Goal: Task Accomplishment & Management: Manage account settings

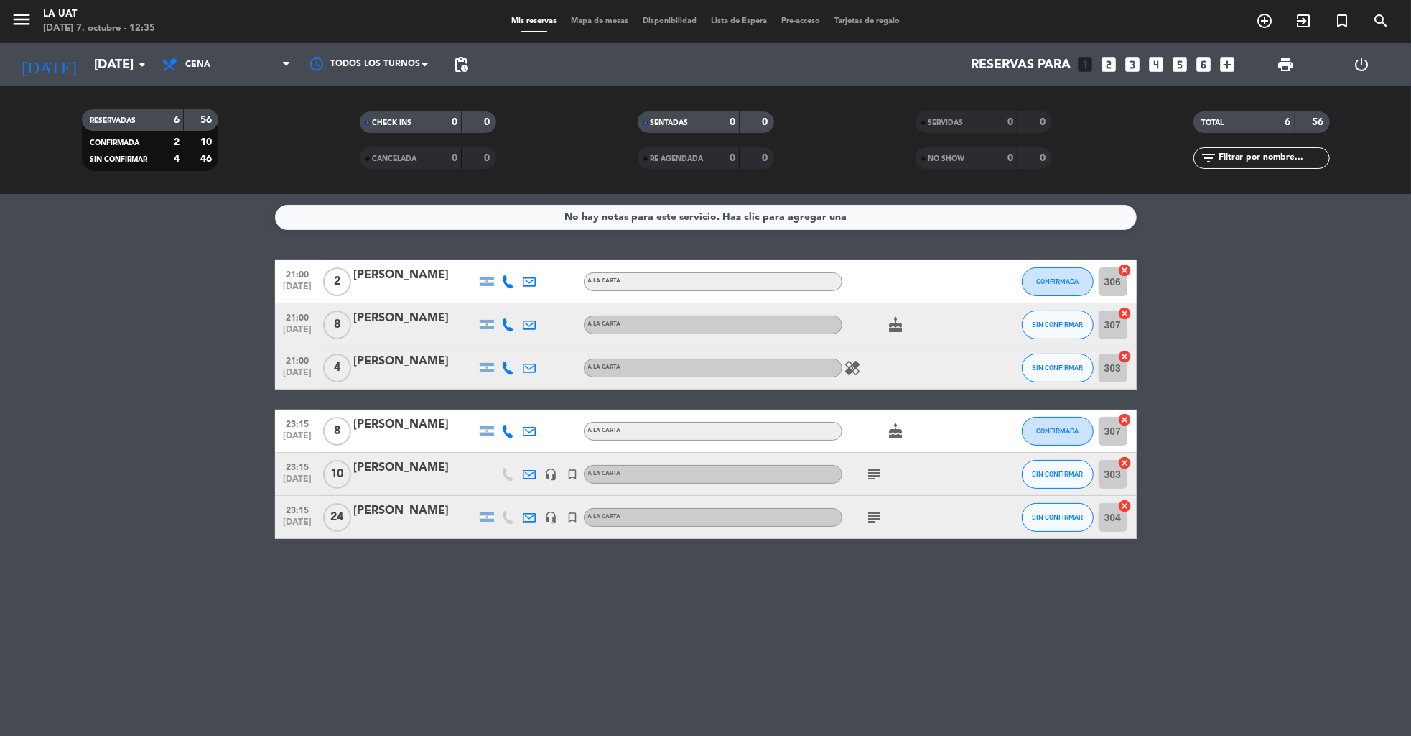
click at [1365, 68] on icon "power_settings_new" at bounding box center [1362, 64] width 17 height 17
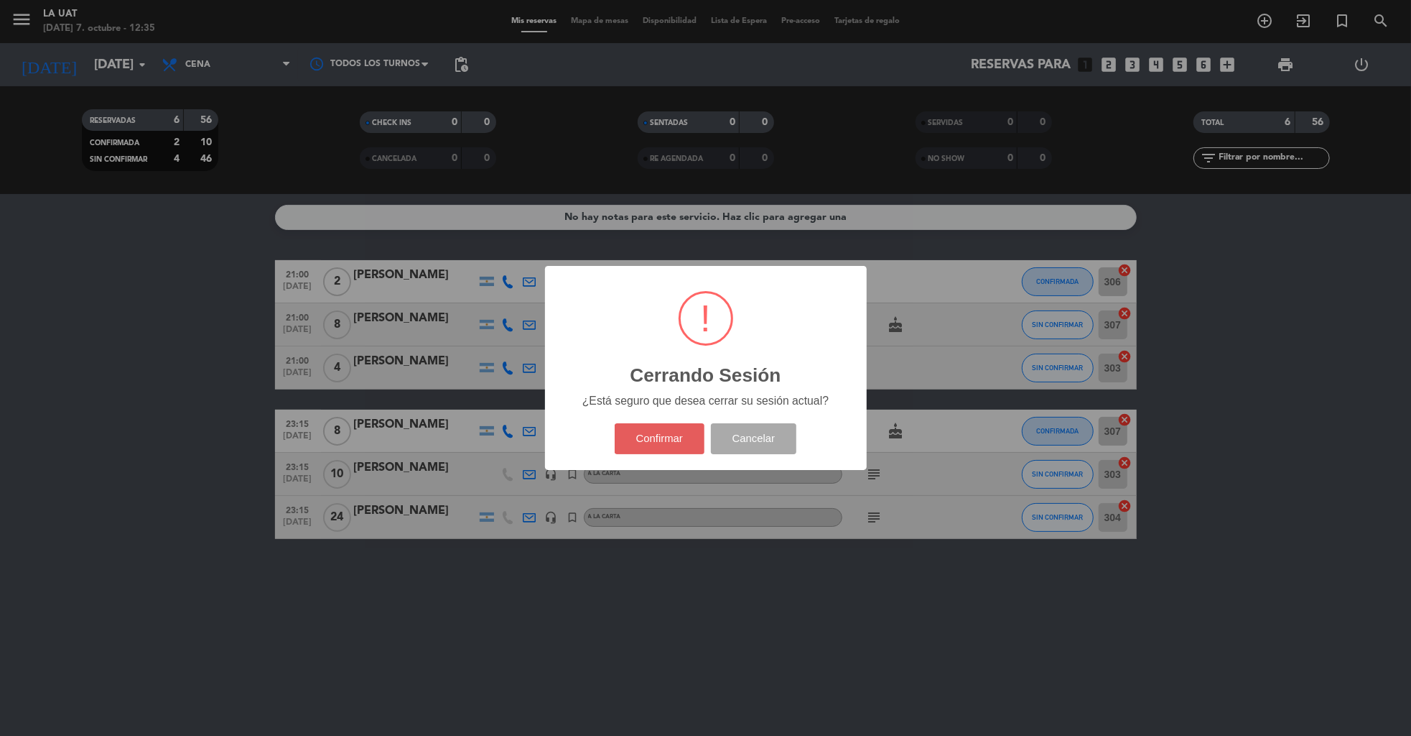
click at [657, 430] on button "Confirmar" at bounding box center [660, 438] width 90 height 31
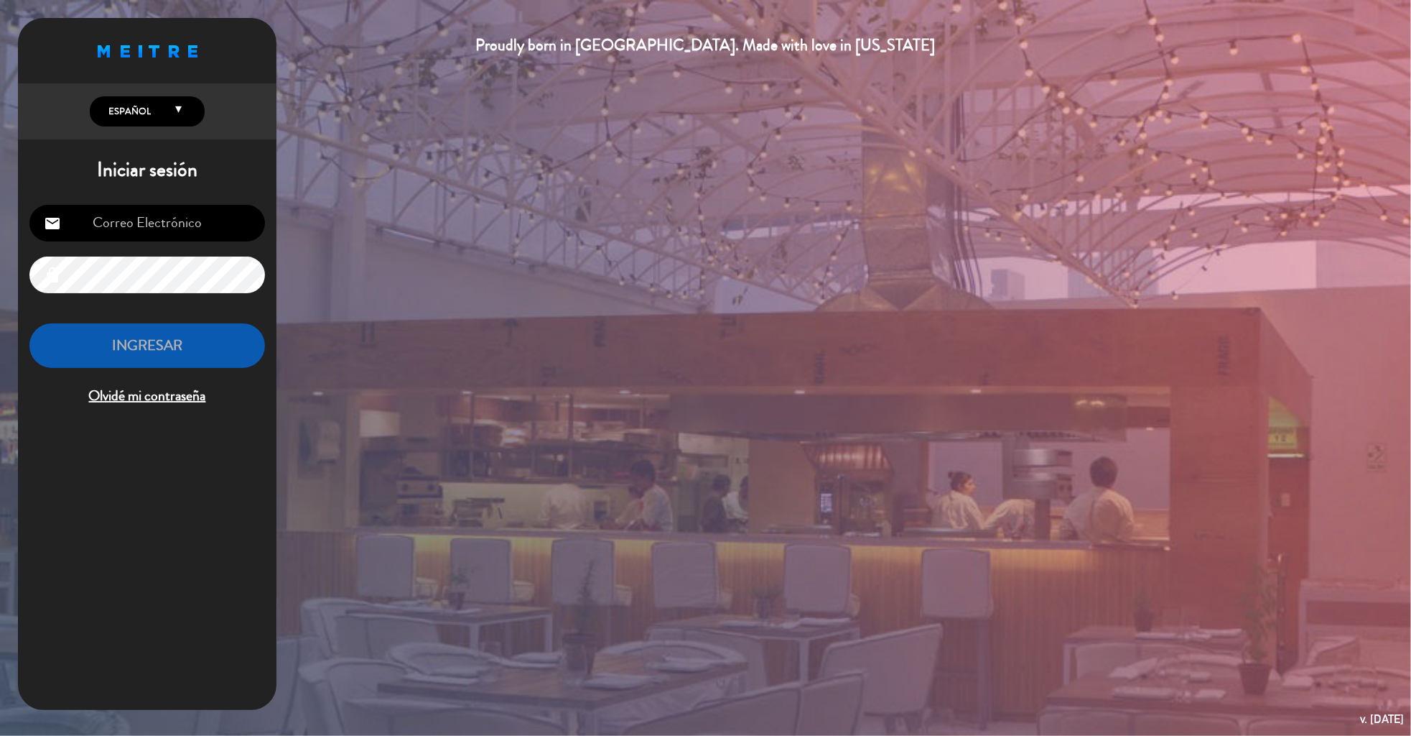
click at [178, 220] on input "email" at bounding box center [147, 223] width 236 height 37
type input "[EMAIL_ADDRESS][DOMAIN_NAME]"
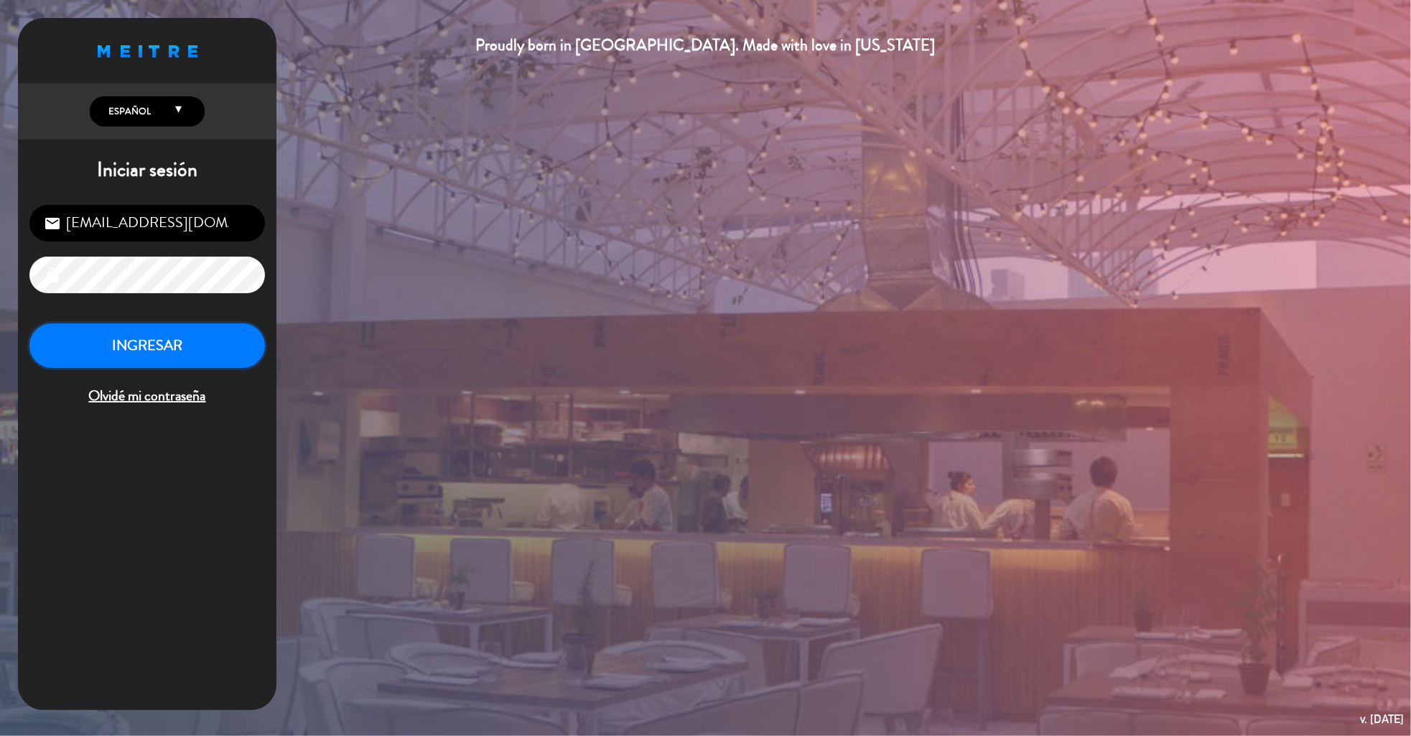
click at [180, 344] on button "INGRESAR" at bounding box center [147, 345] width 236 height 45
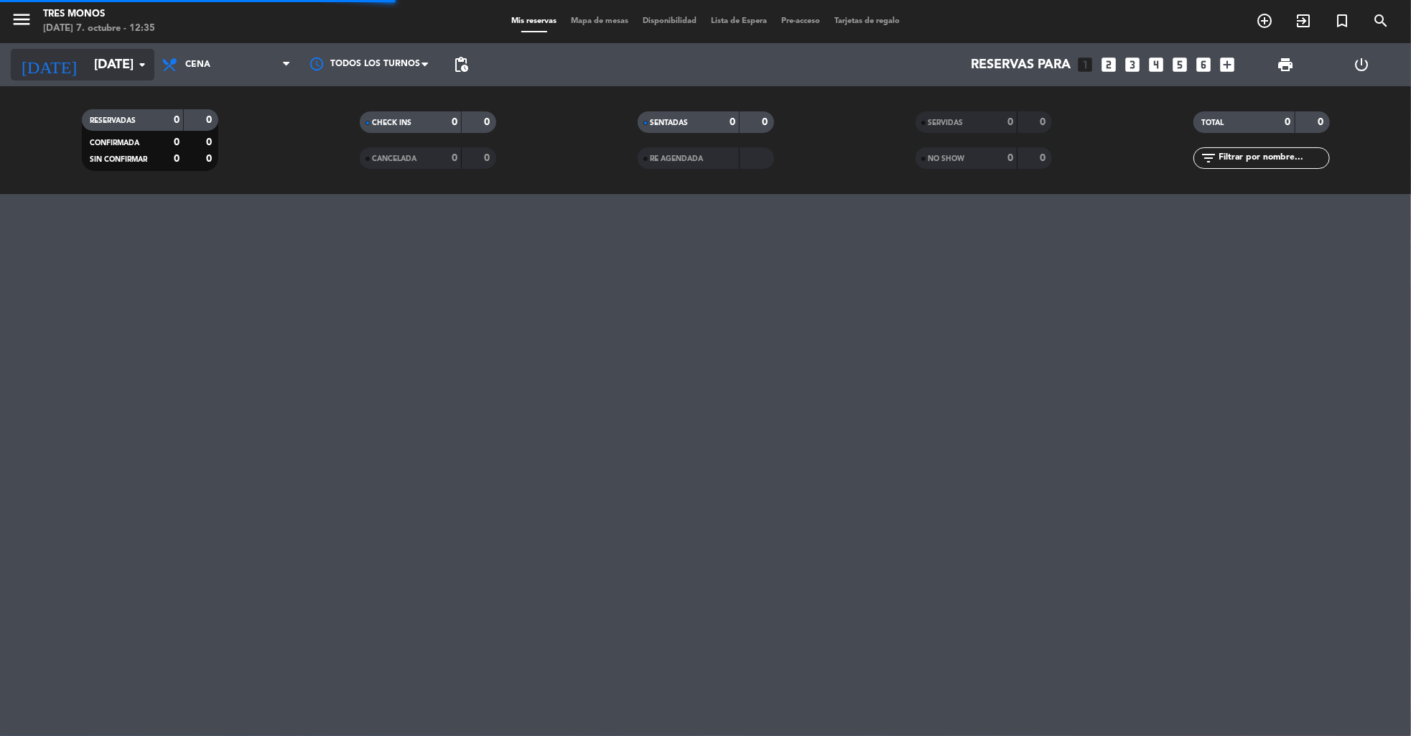
click at [126, 65] on input "[DATE]" at bounding box center [170, 64] width 167 height 29
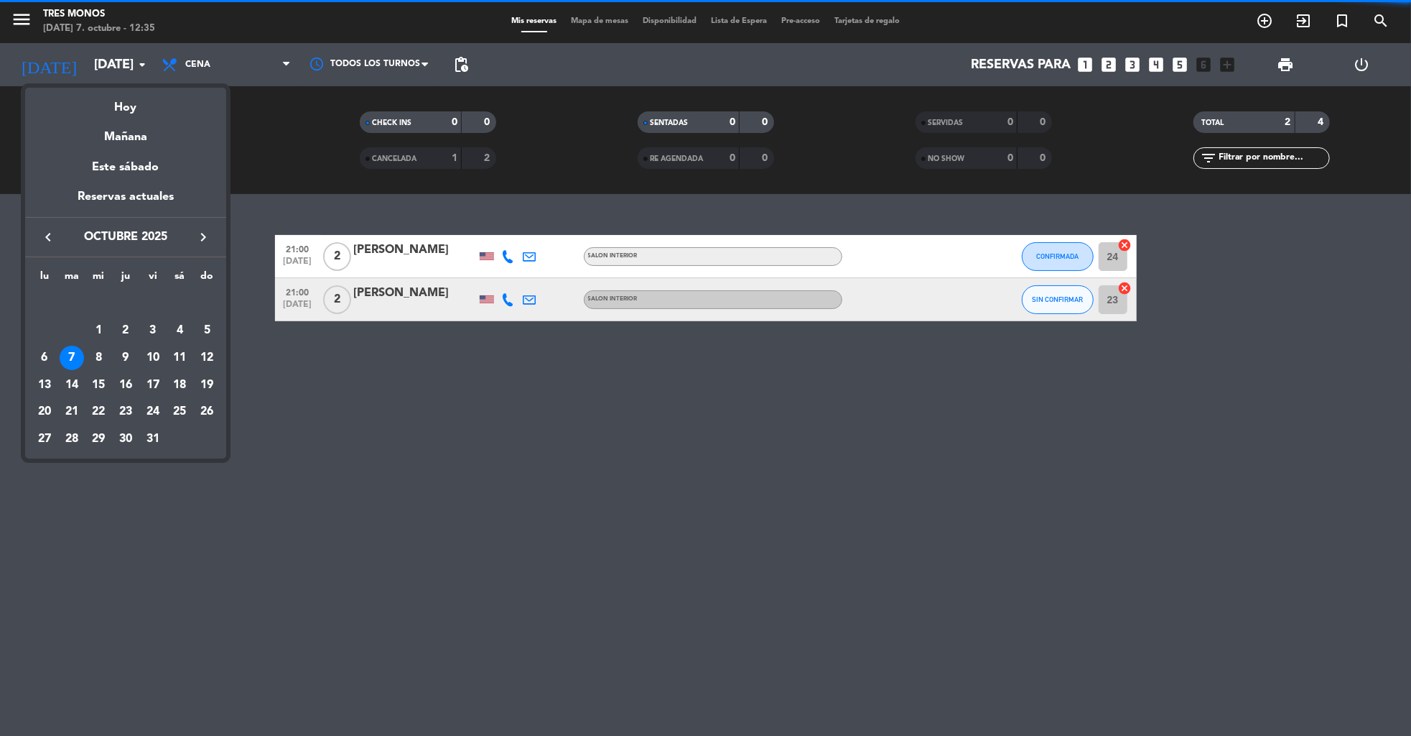
click at [200, 238] on icon "keyboard_arrow_right" at bounding box center [203, 236] width 17 height 17
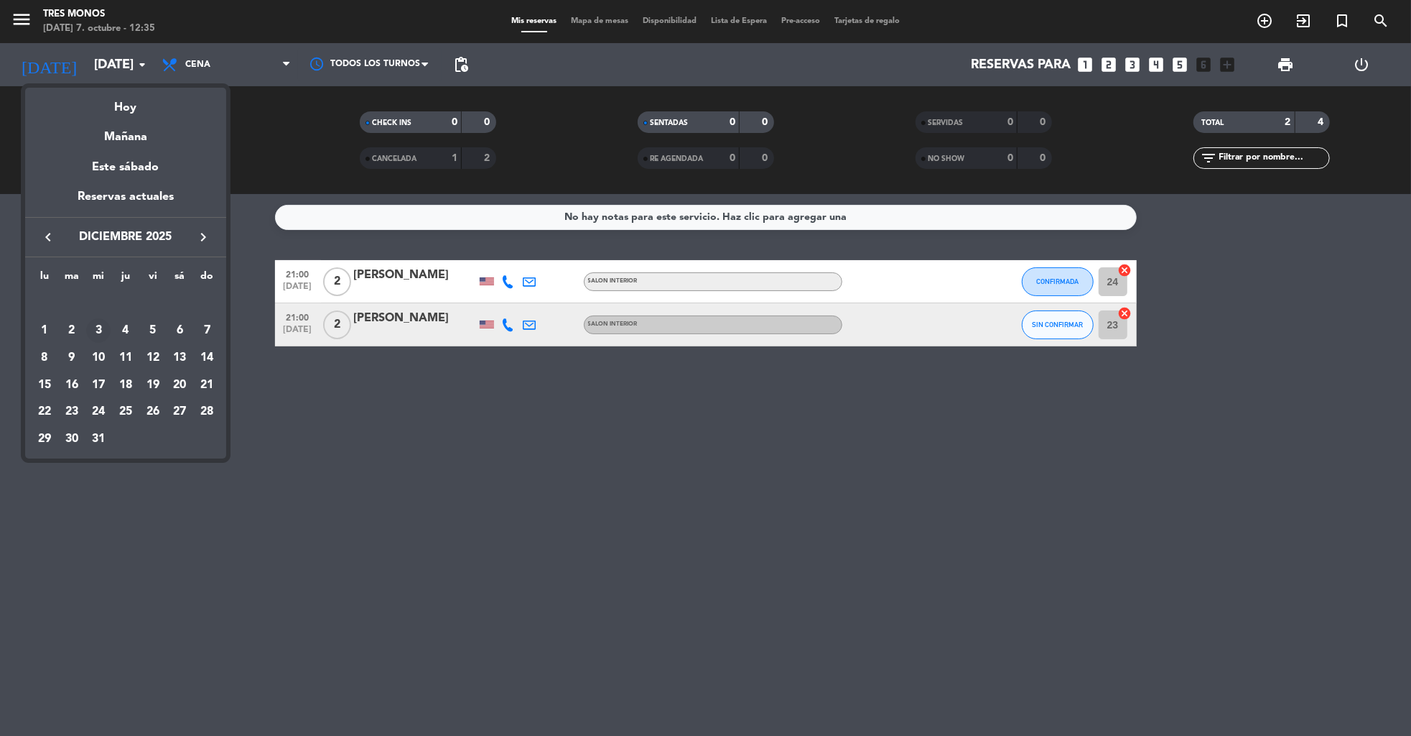
click at [99, 325] on div "3" at bounding box center [98, 330] width 24 height 24
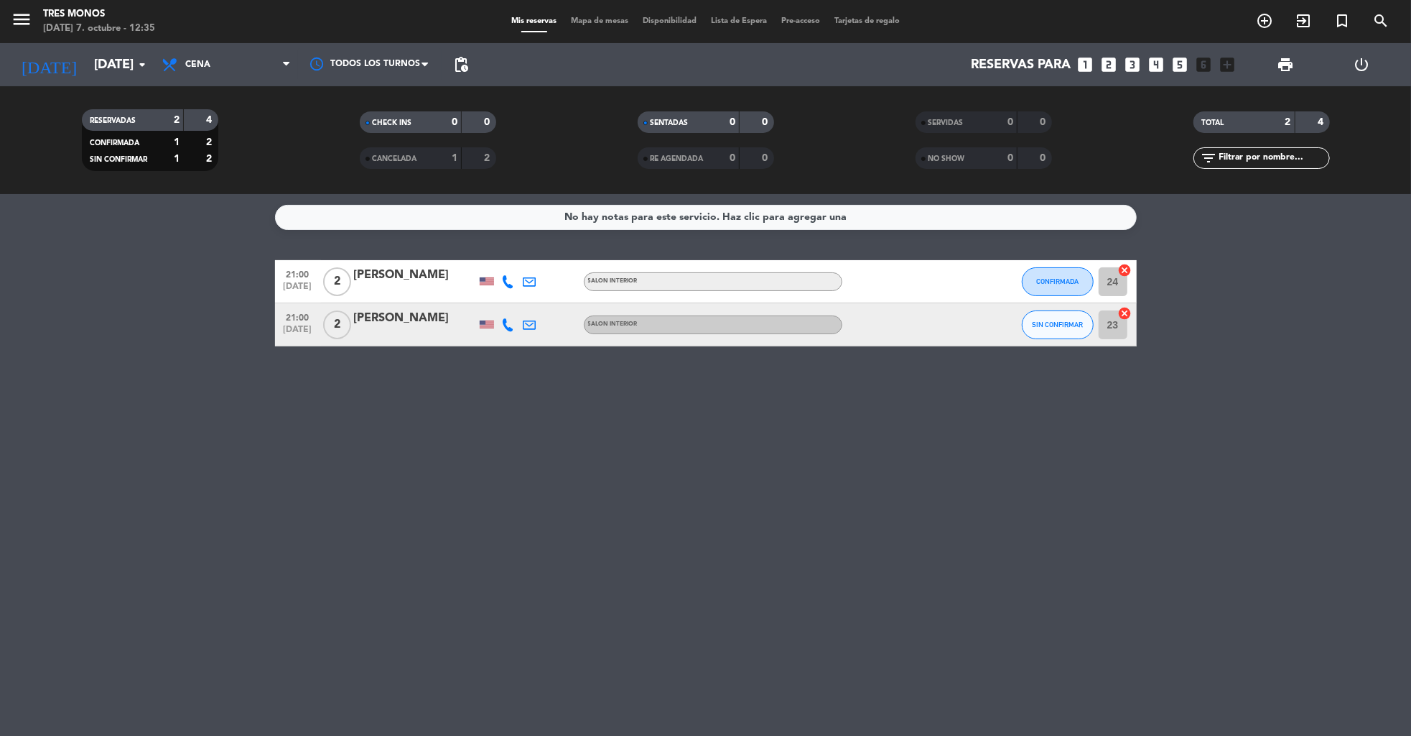
type input "[DATE]"
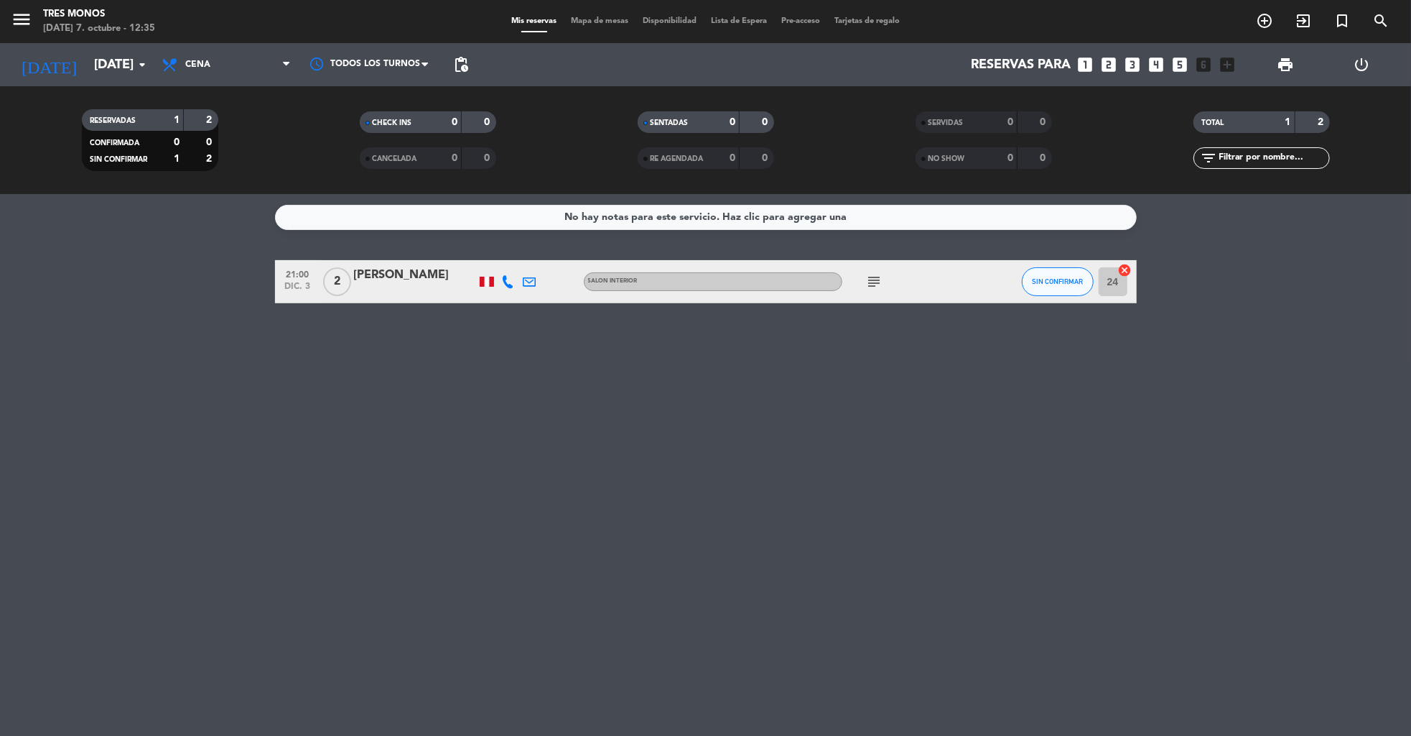
click at [882, 278] on icon "subject" at bounding box center [874, 281] width 17 height 17
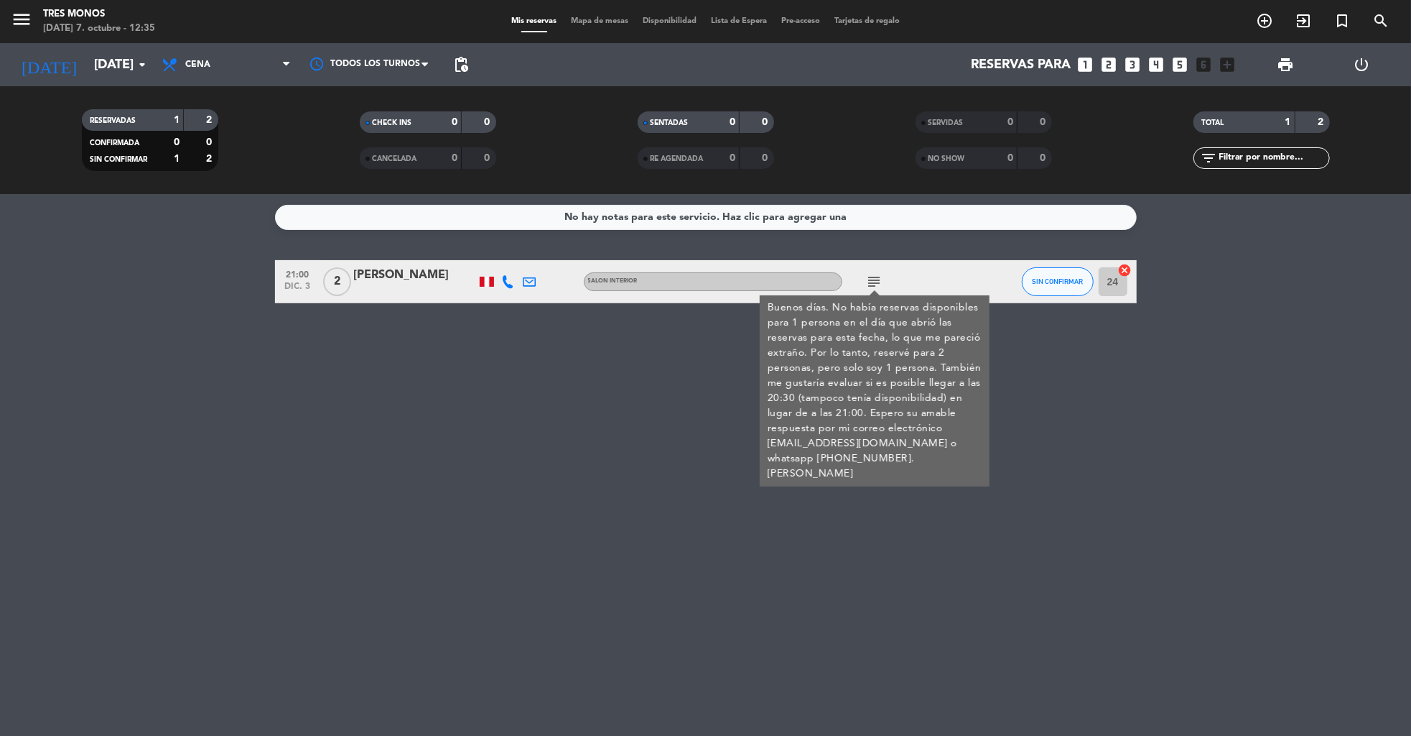
click at [415, 275] on div "[PERSON_NAME]" at bounding box center [415, 275] width 122 height 19
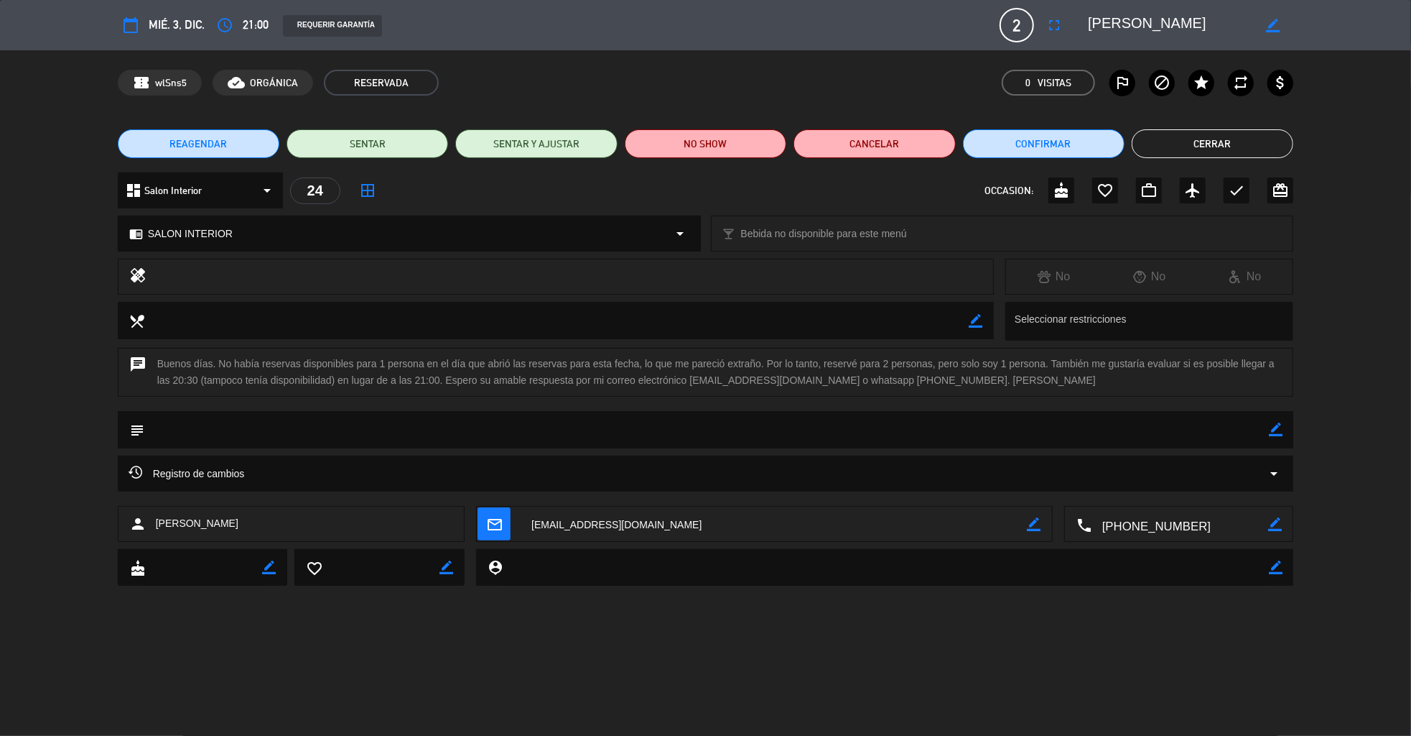
click at [1217, 134] on button "Cerrar" at bounding box center [1213, 143] width 162 height 29
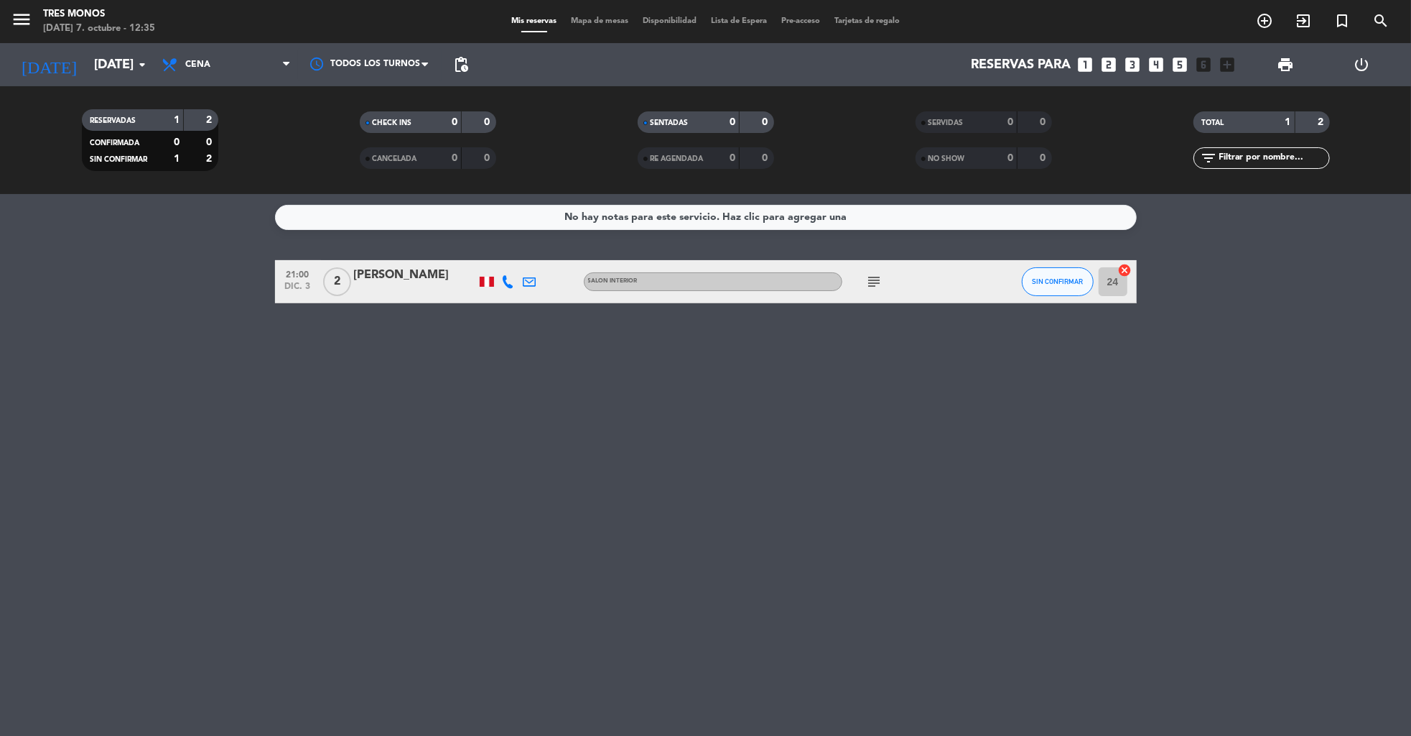
click at [716, 210] on div "No hay notas para este servicio. Haz clic para agregar una" at bounding box center [706, 217] width 282 height 17
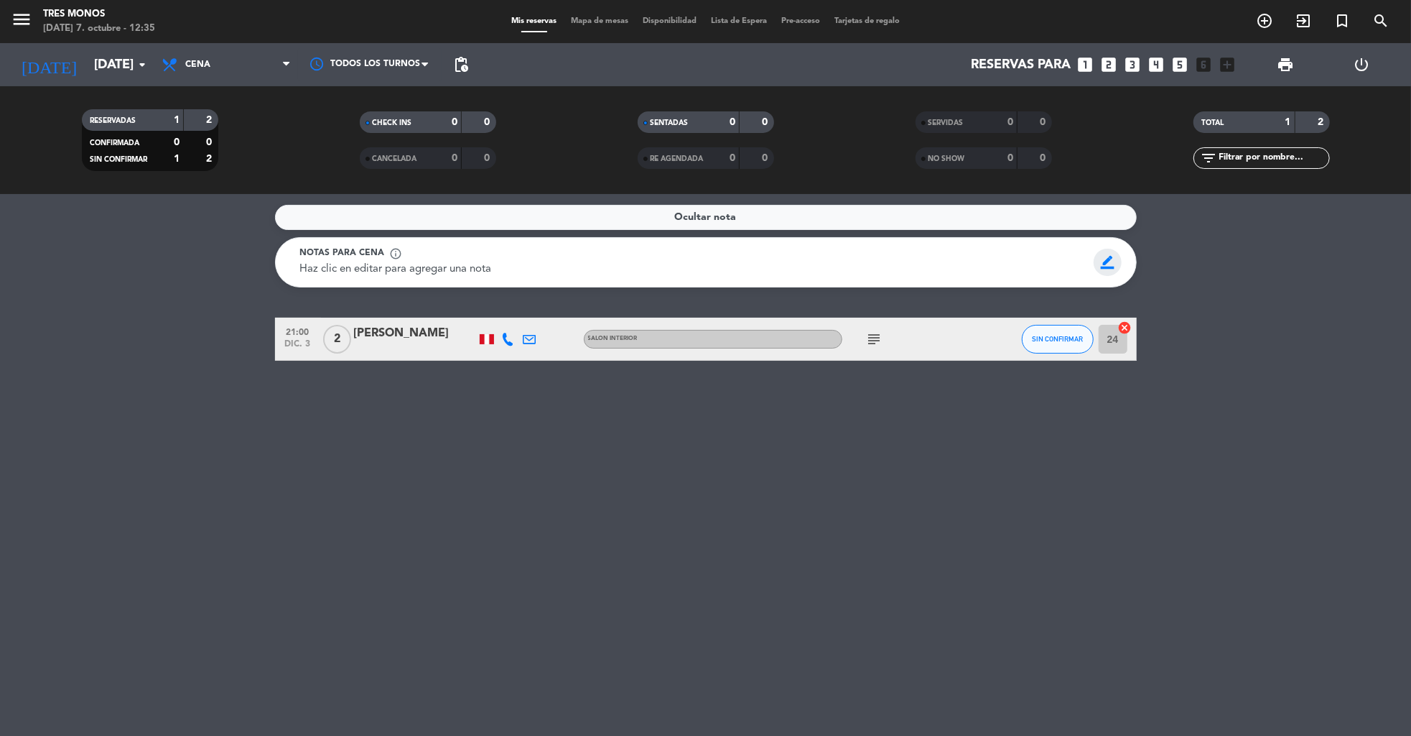
click at [1110, 260] on span "border_color" at bounding box center [1108, 262] width 28 height 27
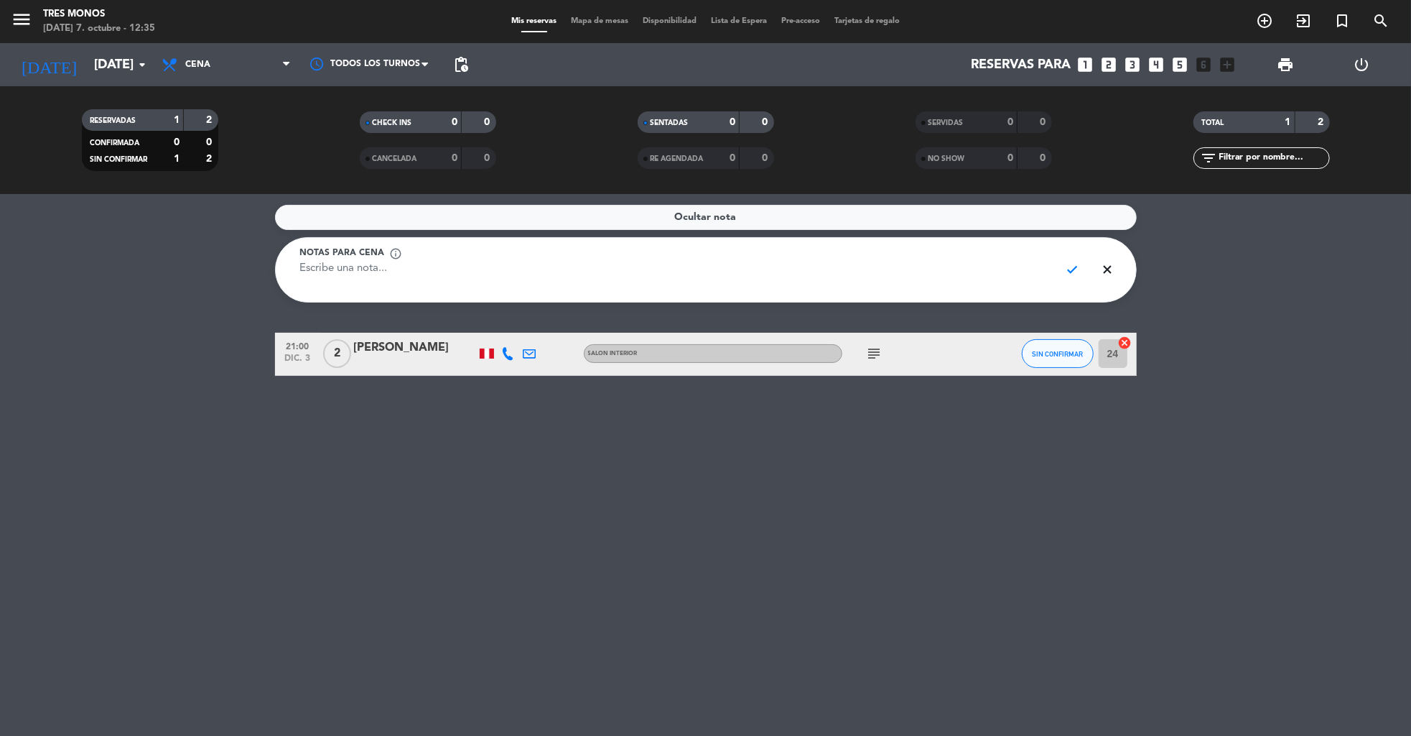
click at [807, 265] on textarea at bounding box center [674, 277] width 749 height 32
type textarea "la reserva [PERSON_NAME] es de 1 persona y llega a las 20.30"
click at [1077, 274] on span "check" at bounding box center [1073, 269] width 28 height 27
